Goal: Task Accomplishment & Management: Manage account settings

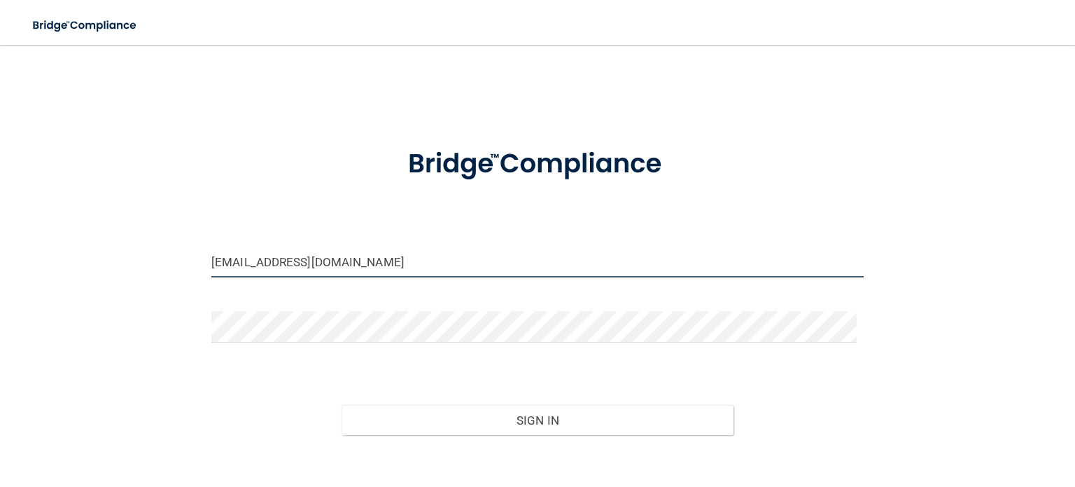
click at [335, 263] on input "[EMAIL_ADDRESS][DOMAIN_NAME]" at bounding box center [537, 262] width 653 height 32
type input "[EMAIL_ADDRESS]com"
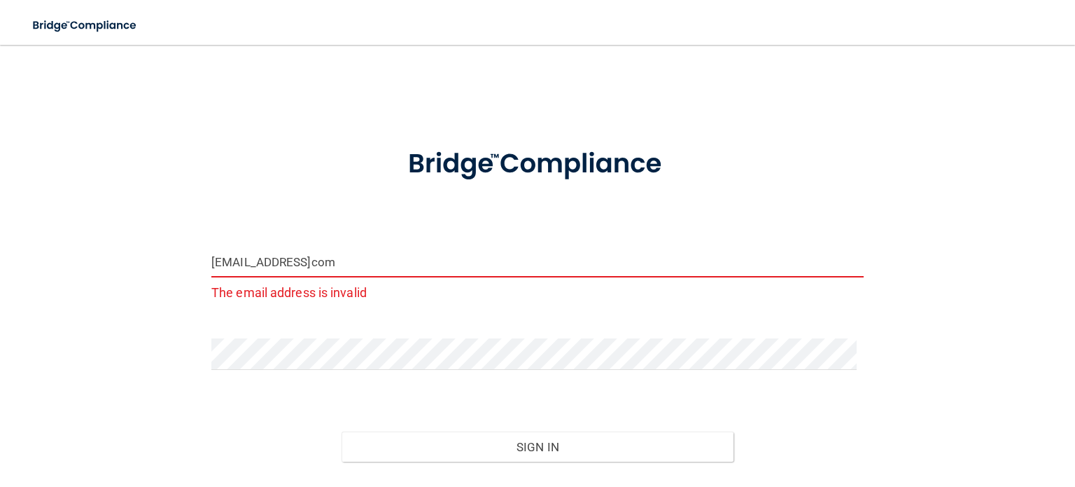
drag, startPoint x: 361, startPoint y: 264, endPoint x: 188, endPoint y: 279, distance: 172.9
click at [188, 279] on div "[EMAIL_ADDRESS]com The email address is invalid Invalid email/password. You don…" at bounding box center [537, 295] width 1019 height 473
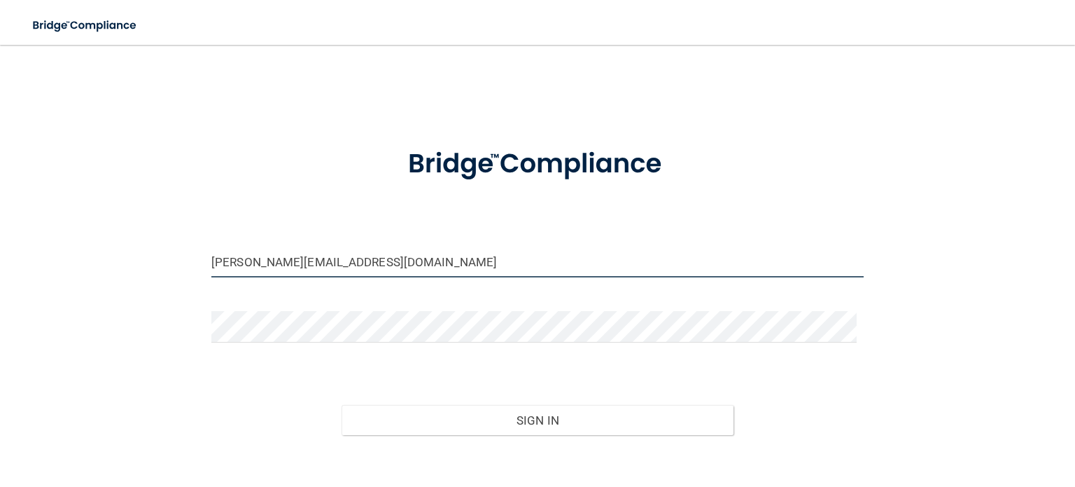
click at [342, 405] on button "Sign In" at bounding box center [537, 420] width 391 height 31
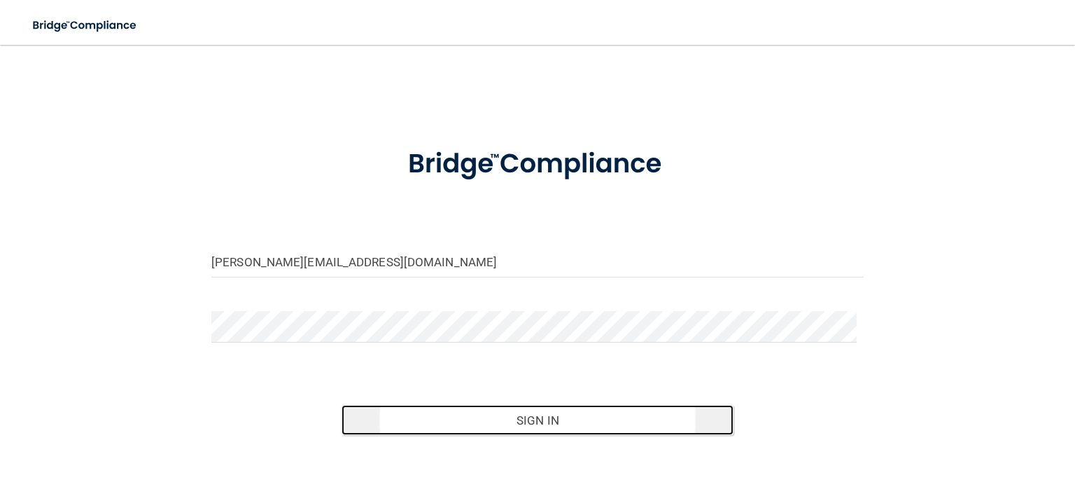
drag, startPoint x: 534, startPoint y: 415, endPoint x: 541, endPoint y: 424, distance: 10.5
click at [540, 422] on button "Sign In" at bounding box center [537, 420] width 391 height 31
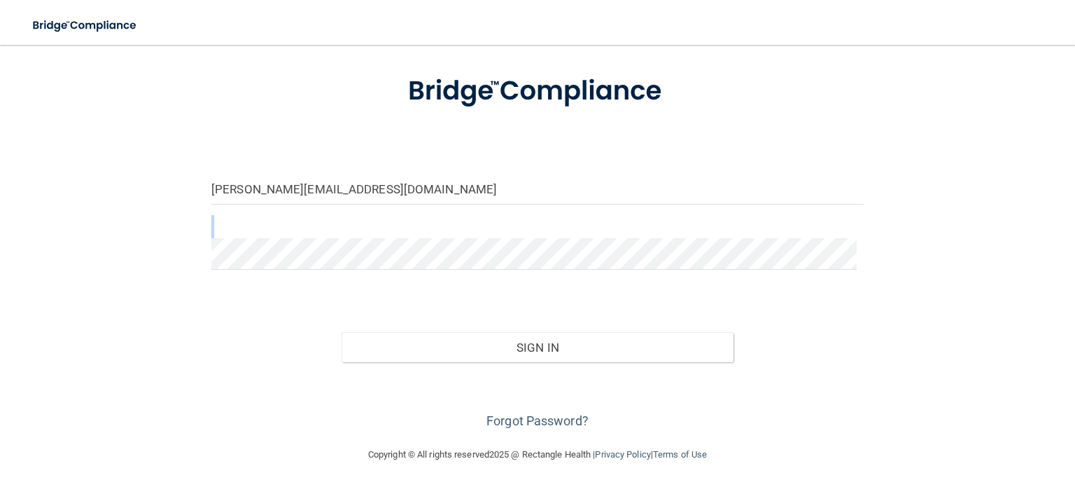
drag, startPoint x: 860, startPoint y: 253, endPoint x: 232, endPoint y: 228, distance: 627.8
click at [225, 226] on form "[PERSON_NAME][EMAIL_ADDRESS][DOMAIN_NAME] Invalid email/password. You don't hav…" at bounding box center [537, 244] width 653 height 376
copy form
click at [342, 332] on button "Sign In" at bounding box center [537, 347] width 391 height 31
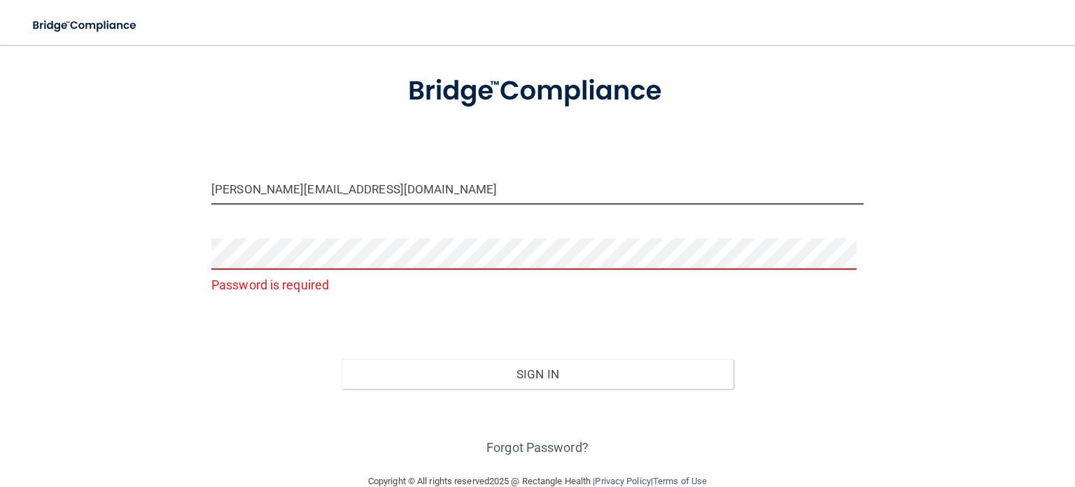
click at [345, 191] on input "[PERSON_NAME][EMAIL_ADDRESS][DOMAIN_NAME]" at bounding box center [537, 189] width 653 height 32
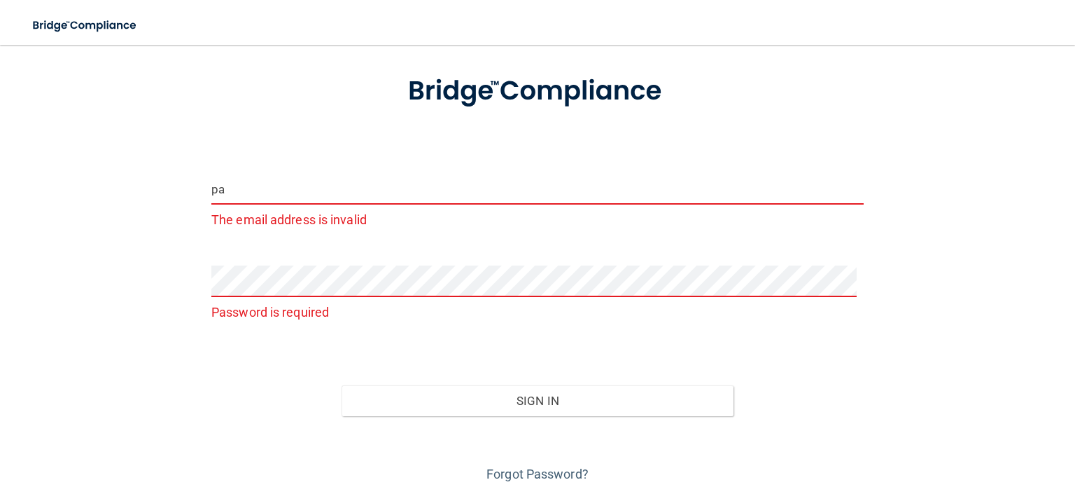
type input "p"
